Goal: Check status

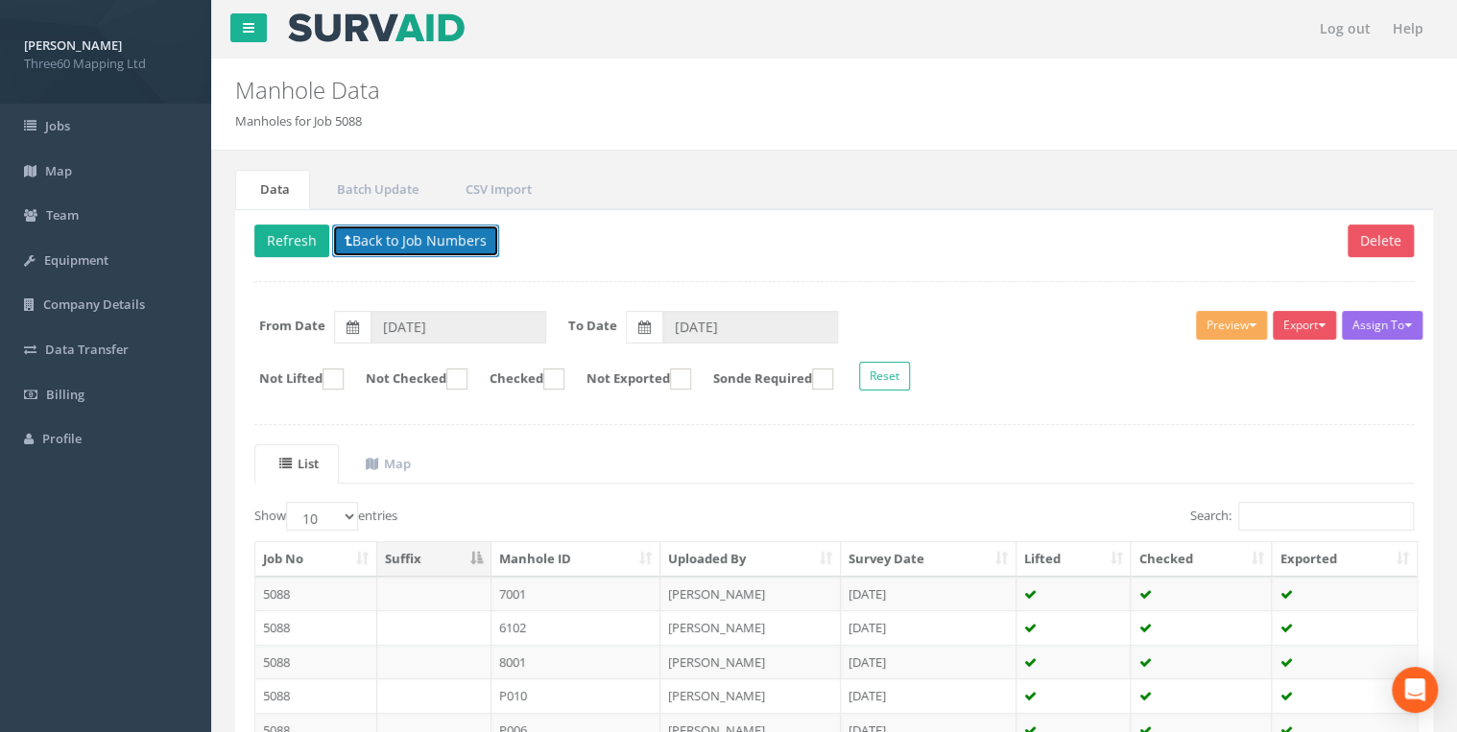
click at [398, 227] on button "Back to Job Numbers" at bounding box center [415, 241] width 167 height 33
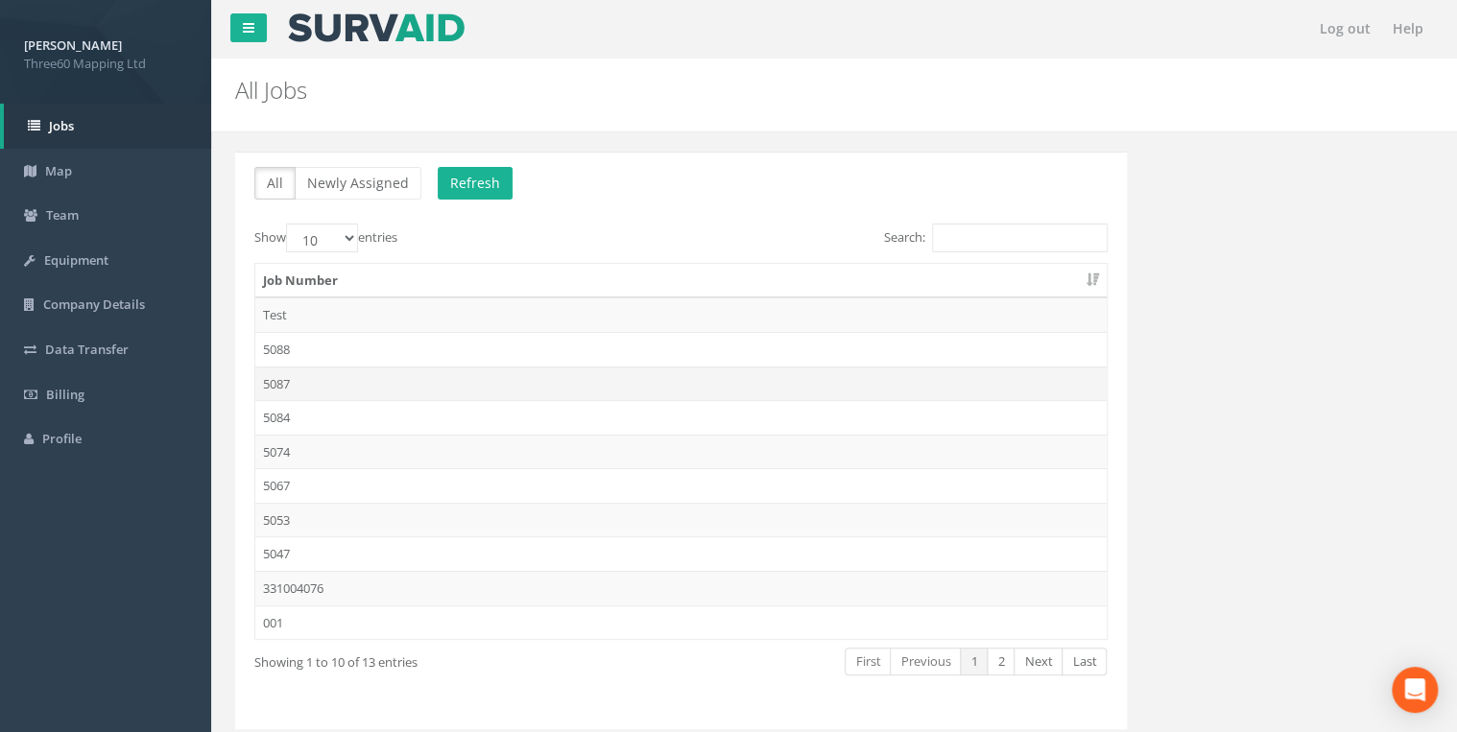
click at [292, 373] on td "5087" at bounding box center [680, 384] width 851 height 35
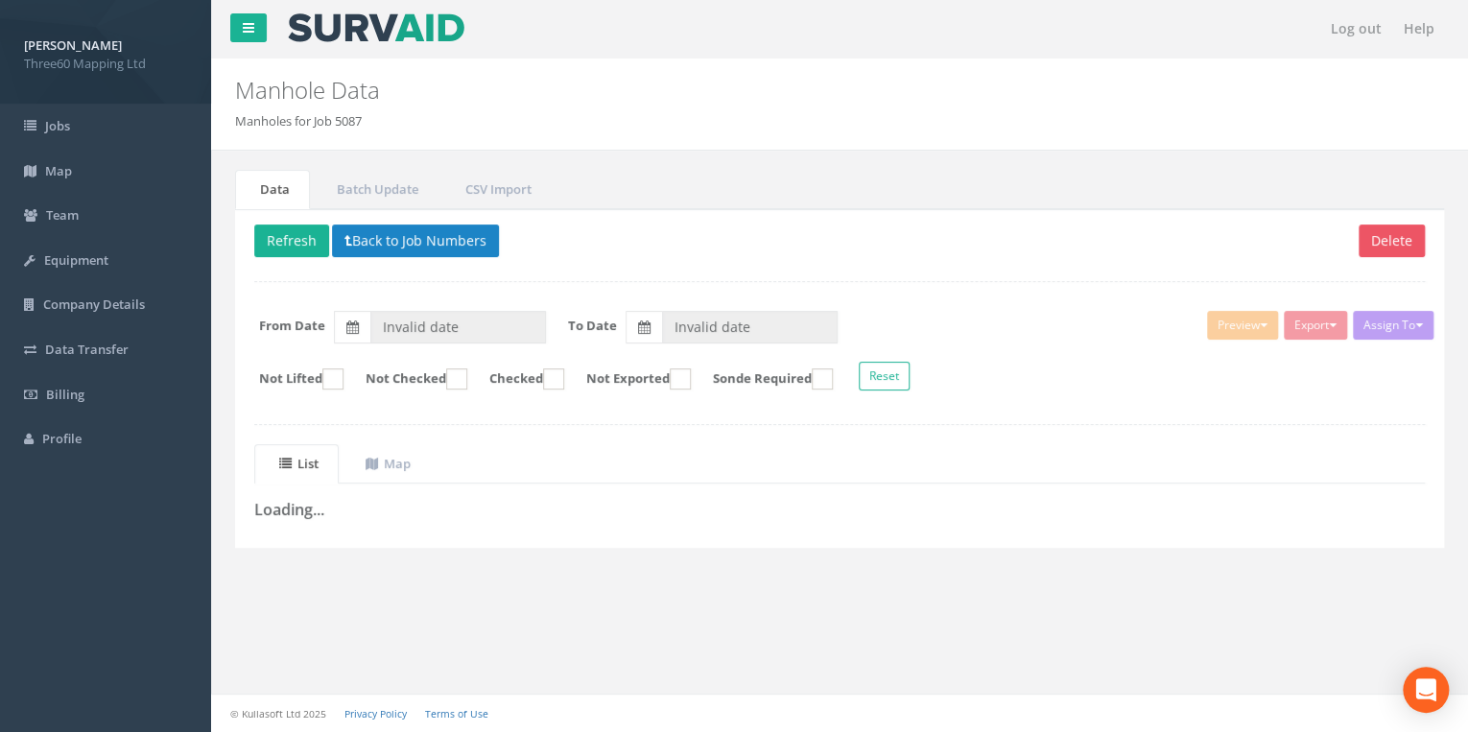
type input "[DATE]"
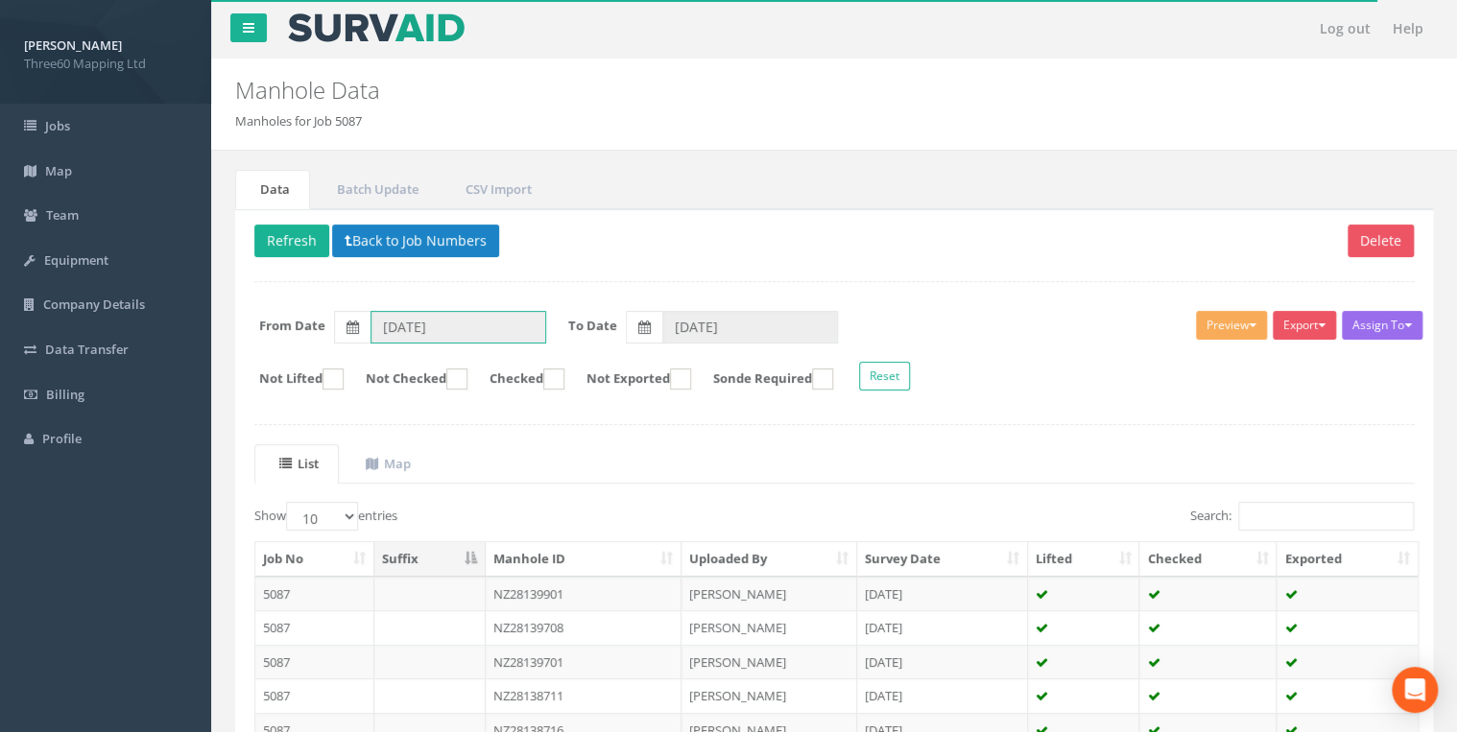
click at [449, 320] on input "[DATE]" at bounding box center [458, 327] width 176 height 33
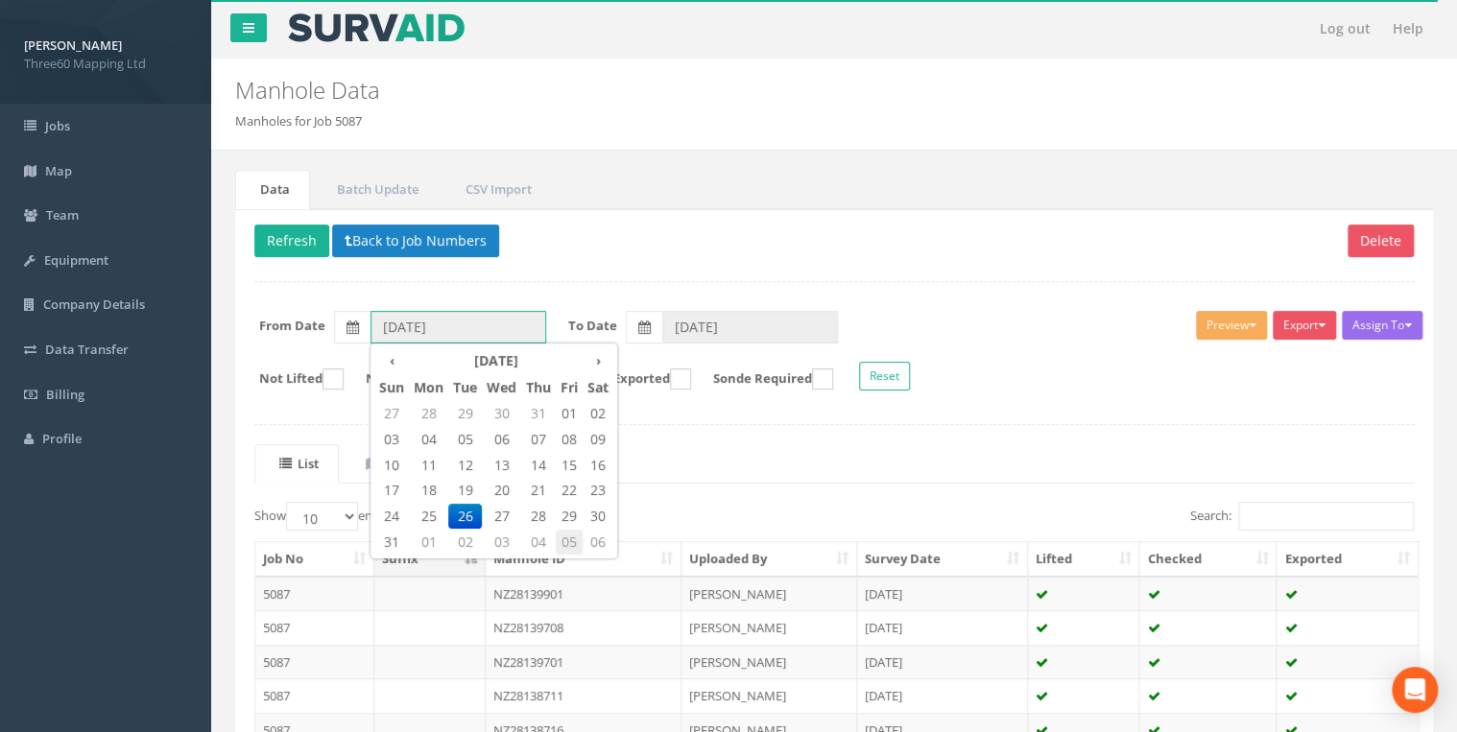
click at [564, 537] on span "05" at bounding box center [569, 542] width 27 height 25
type input "[DATE]"
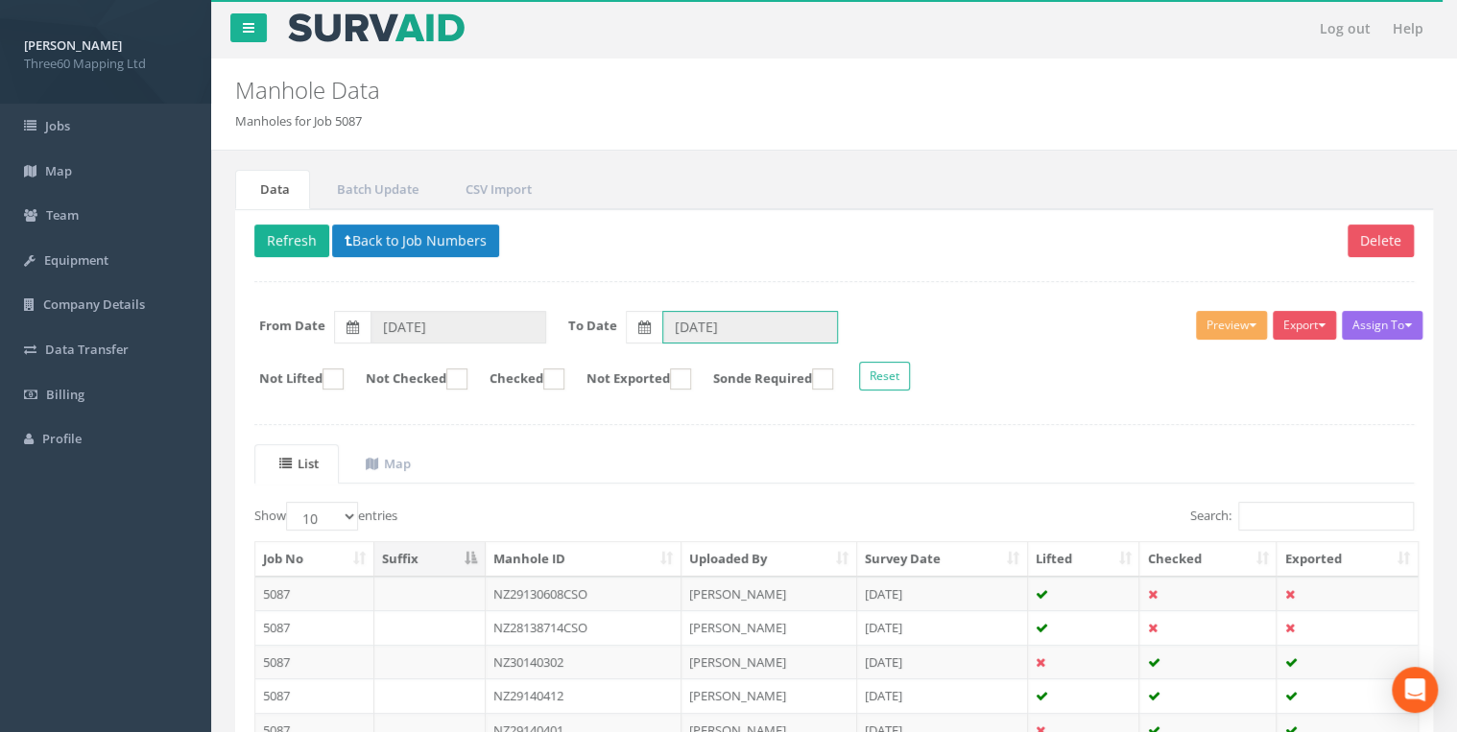
click at [682, 332] on input "[DATE]" at bounding box center [750, 327] width 176 height 33
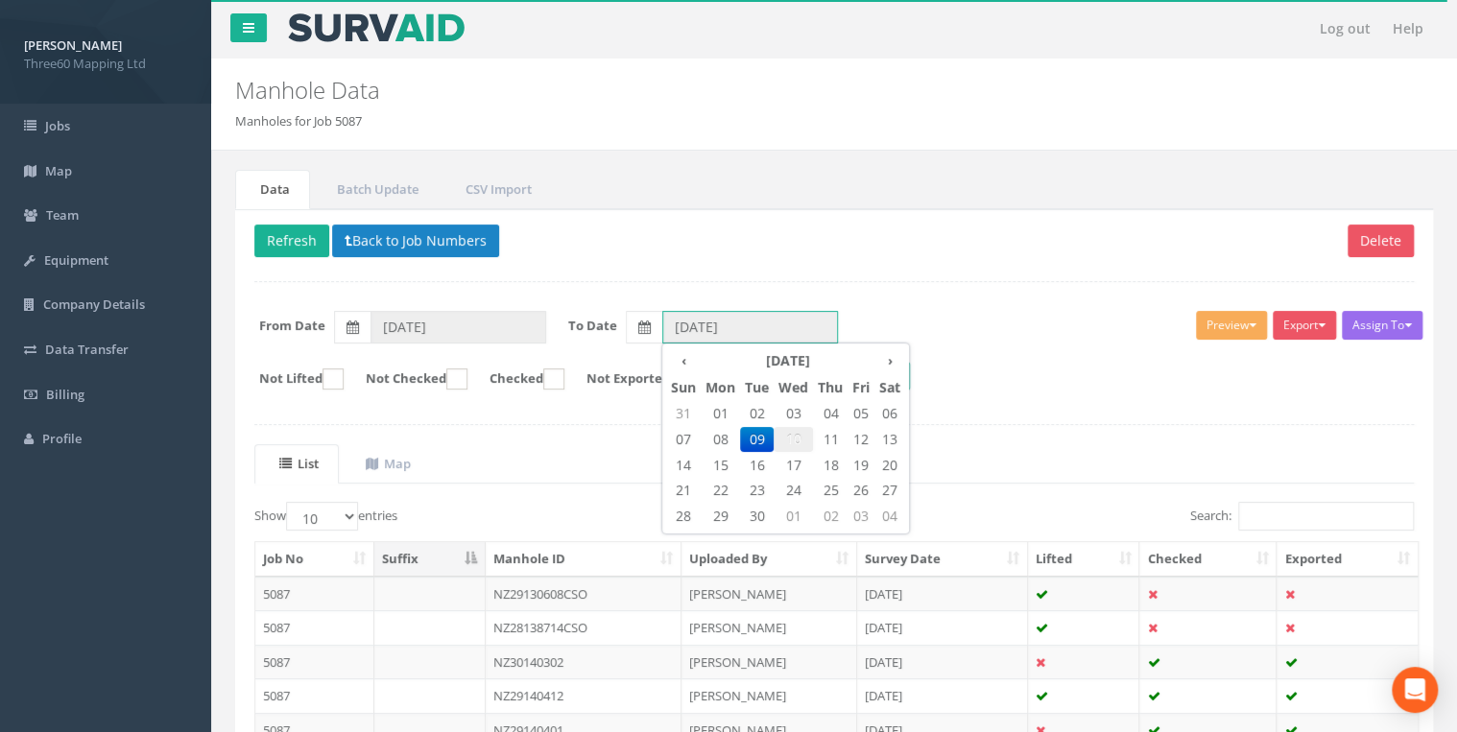
click at [801, 434] on span "10" at bounding box center [793, 439] width 39 height 25
type input "[DATE]"
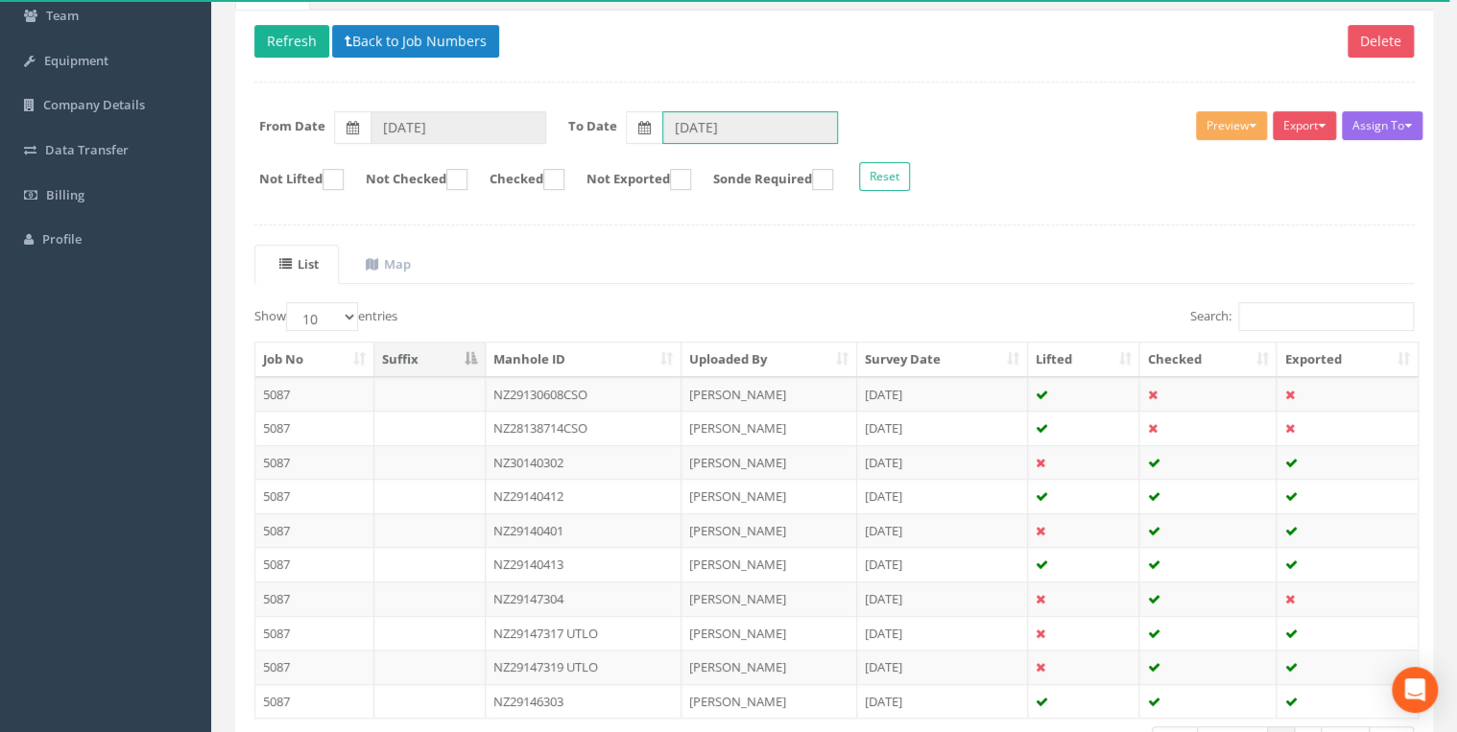
scroll to position [333, 0]
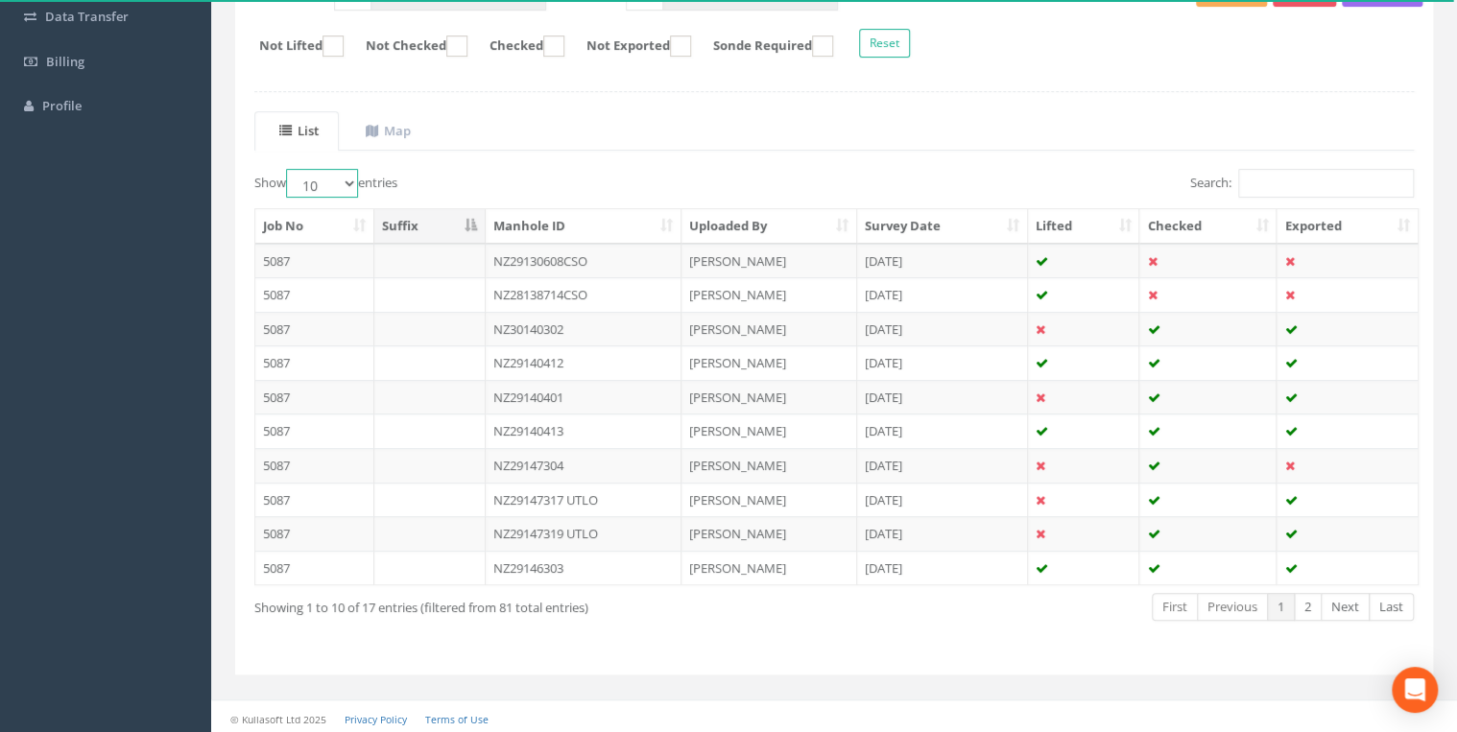
click at [342, 180] on select "10 25 50 100" at bounding box center [322, 183] width 72 height 29
select select "25"
click at [289, 169] on select "10 25 50 100" at bounding box center [322, 183] width 72 height 29
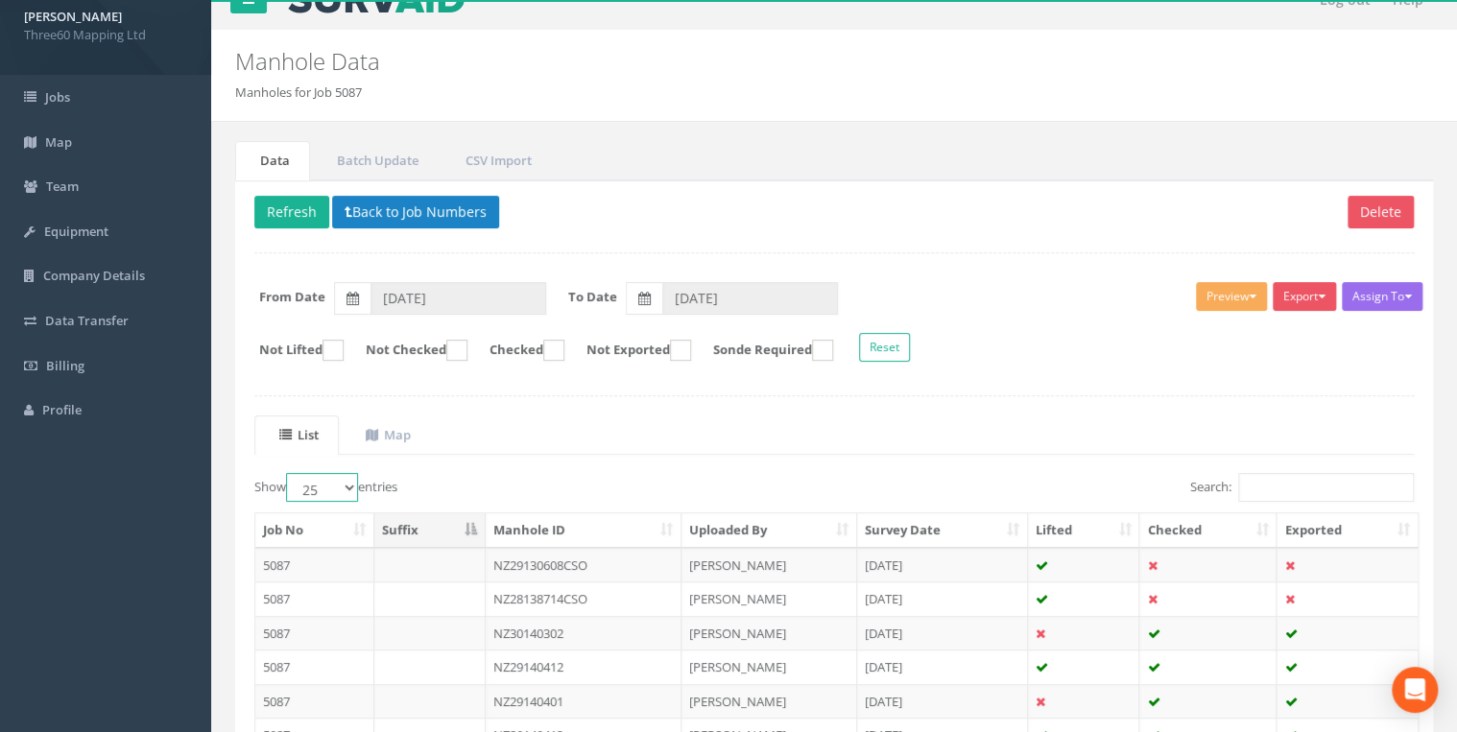
scroll to position [0, 0]
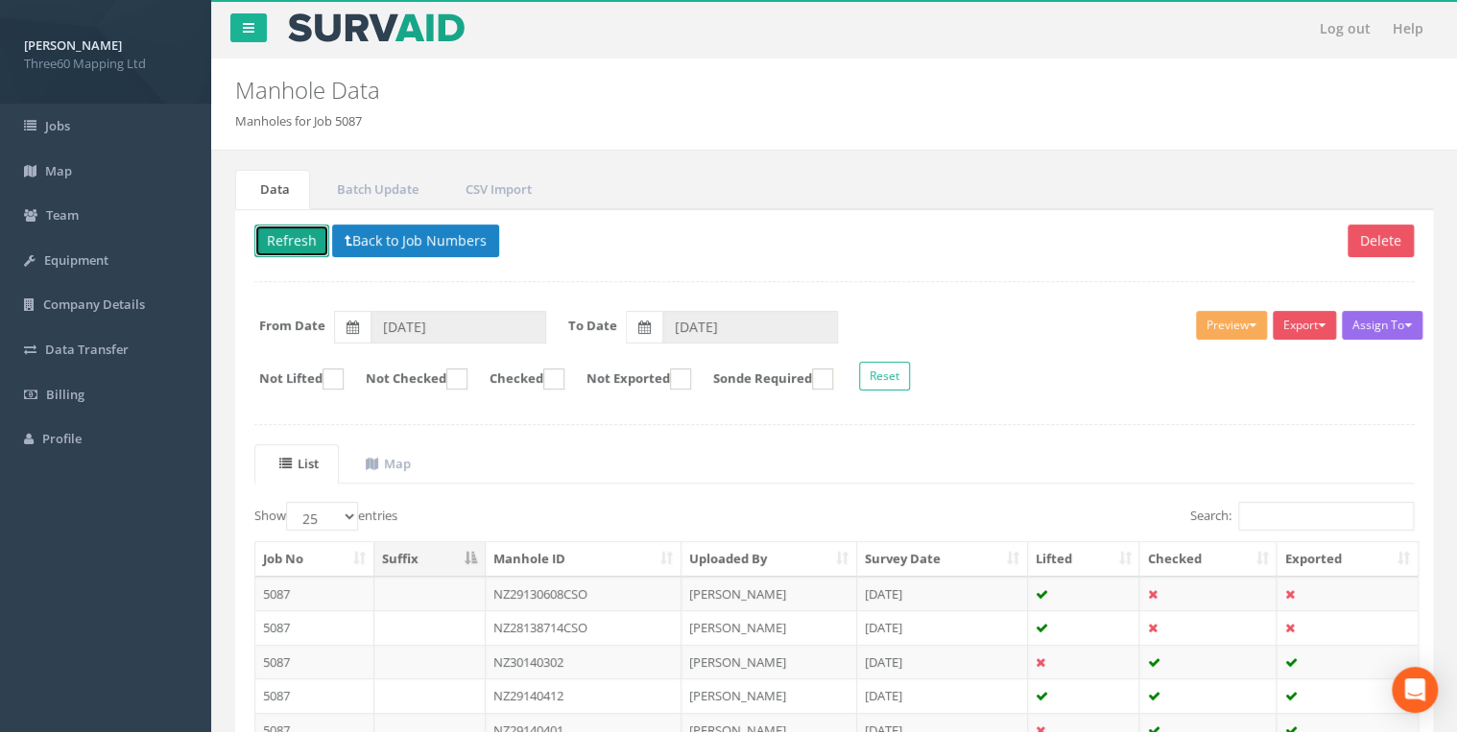
click at [297, 229] on button "Refresh" at bounding box center [291, 241] width 75 height 33
type input "[DATE]"
click at [394, 237] on button "Back to Job Numbers" at bounding box center [415, 241] width 167 height 33
